Goal: Task Accomplishment & Management: Use online tool/utility

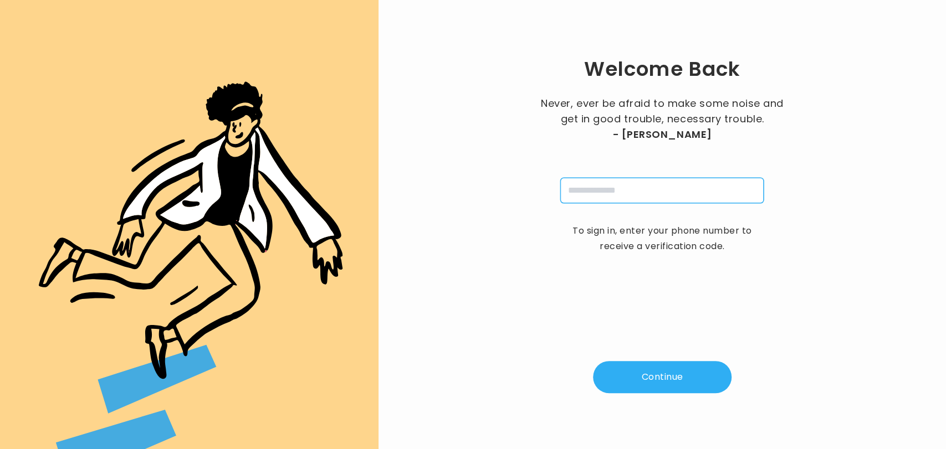
click at [594, 197] on input "tel" at bounding box center [661, 190] width 203 height 25
type input "**********"
click at [653, 378] on button "Continue" at bounding box center [662, 377] width 138 height 32
type input "*"
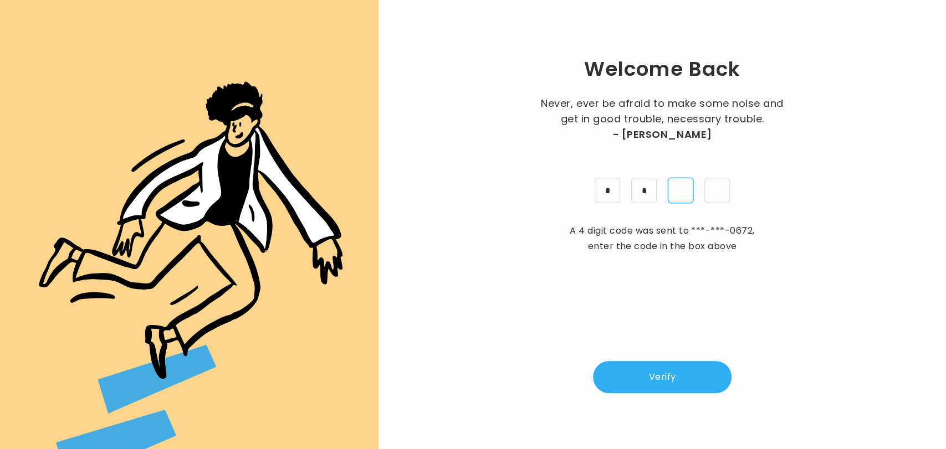
type input "*"
click at [632, 373] on button "Verify" at bounding box center [662, 377] width 138 height 32
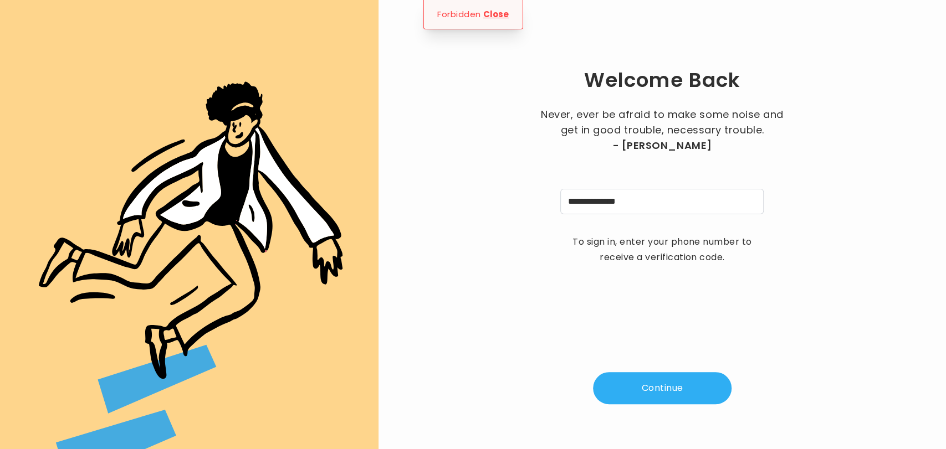
click at [633, 378] on button "Continue" at bounding box center [662, 388] width 138 height 32
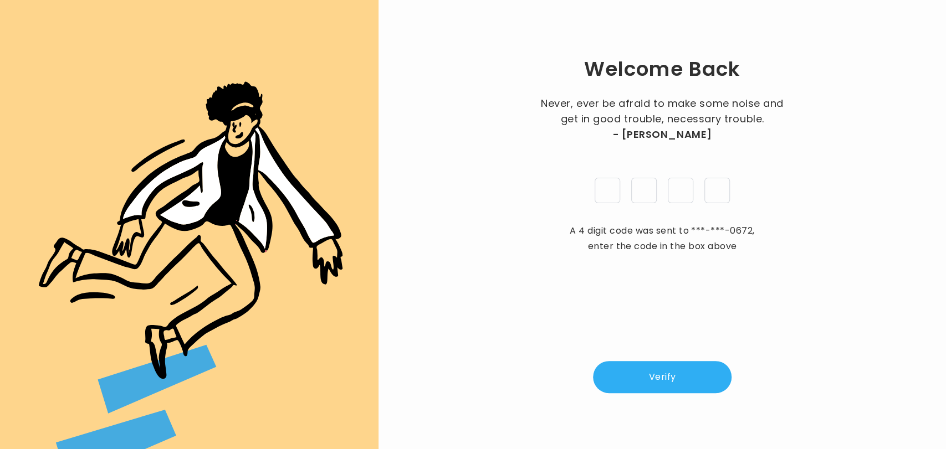
type input "*"
click at [629, 385] on button "Verify" at bounding box center [662, 377] width 138 height 32
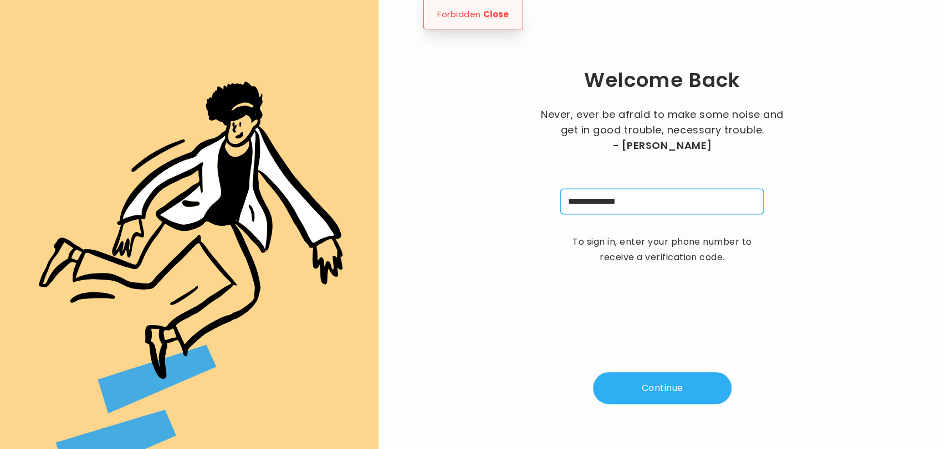
click at [568, 205] on input "**********" at bounding box center [661, 201] width 203 height 25
click at [650, 391] on button "Continue" at bounding box center [662, 388] width 138 height 32
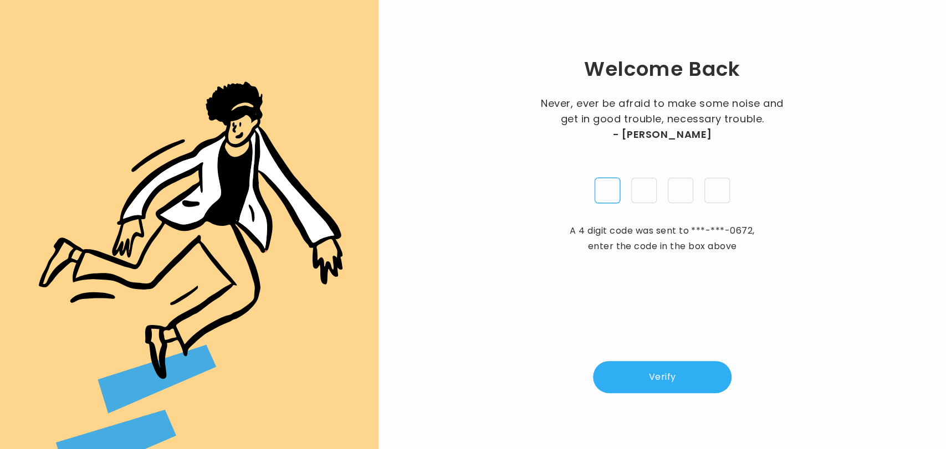
type input "*"
click at [650, 384] on button "Verify" at bounding box center [662, 377] width 138 height 32
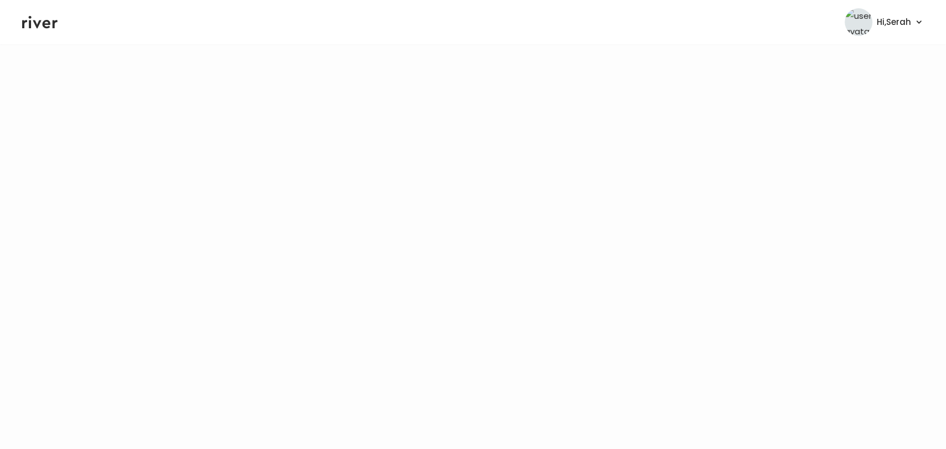
click at [40, 27] on icon at bounding box center [39, 22] width 35 height 17
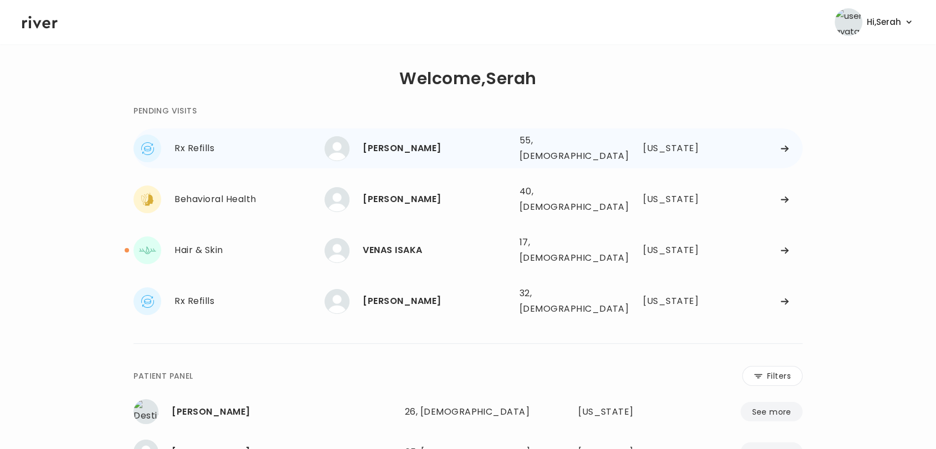
click at [388, 141] on div "[PERSON_NAME]" at bounding box center [436, 149] width 147 height 16
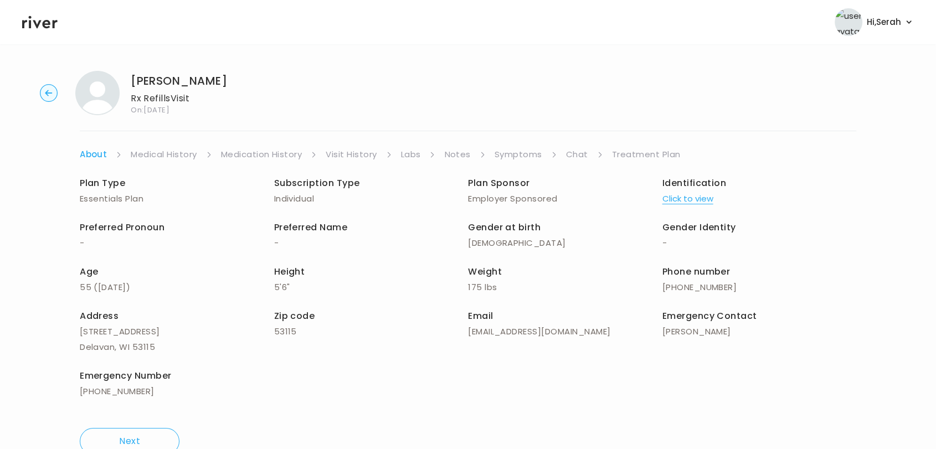
click at [516, 152] on link "Symptoms" at bounding box center [519, 155] width 48 height 16
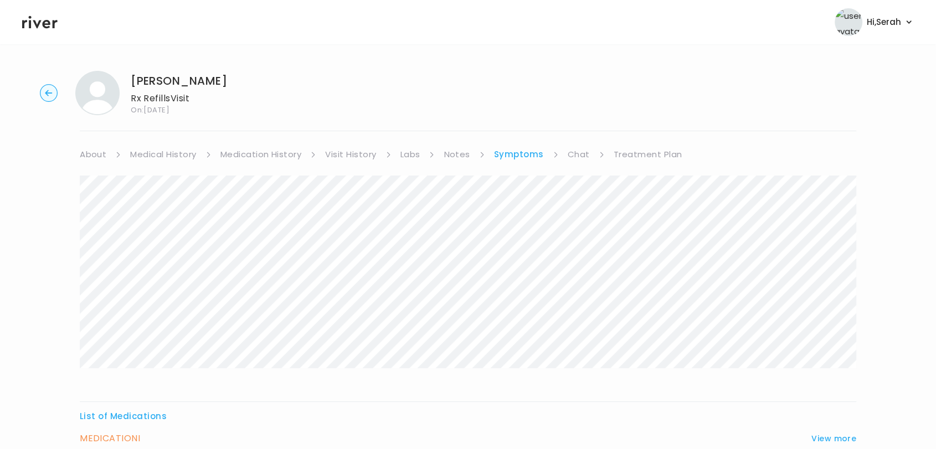
click at [586, 153] on link "Chat" at bounding box center [579, 155] width 22 height 16
